Goal: Information Seeking & Learning: Learn about a topic

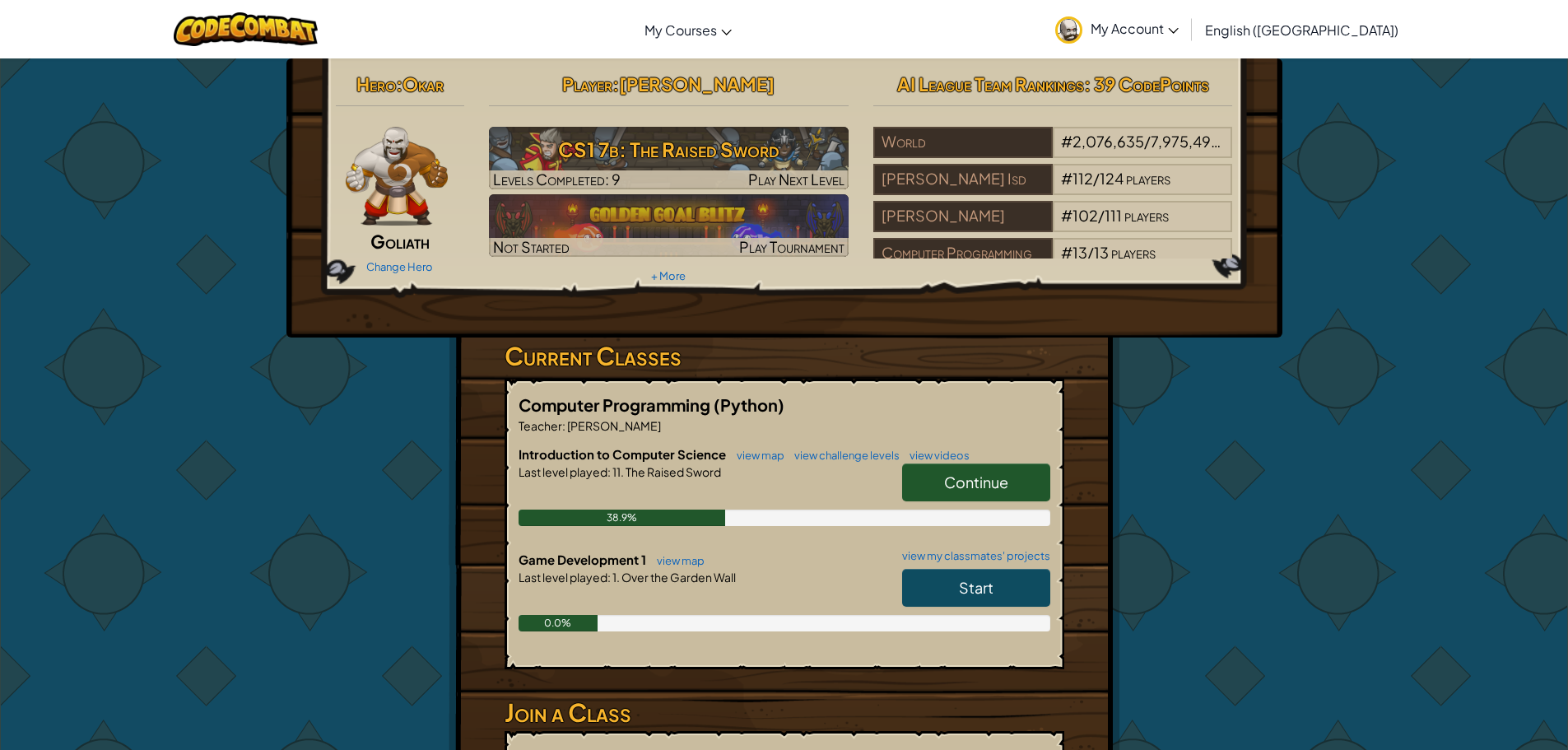
click at [953, 474] on span "Continue" at bounding box center [975, 482] width 64 height 19
